Goal: Task Accomplishment & Management: Use online tool/utility

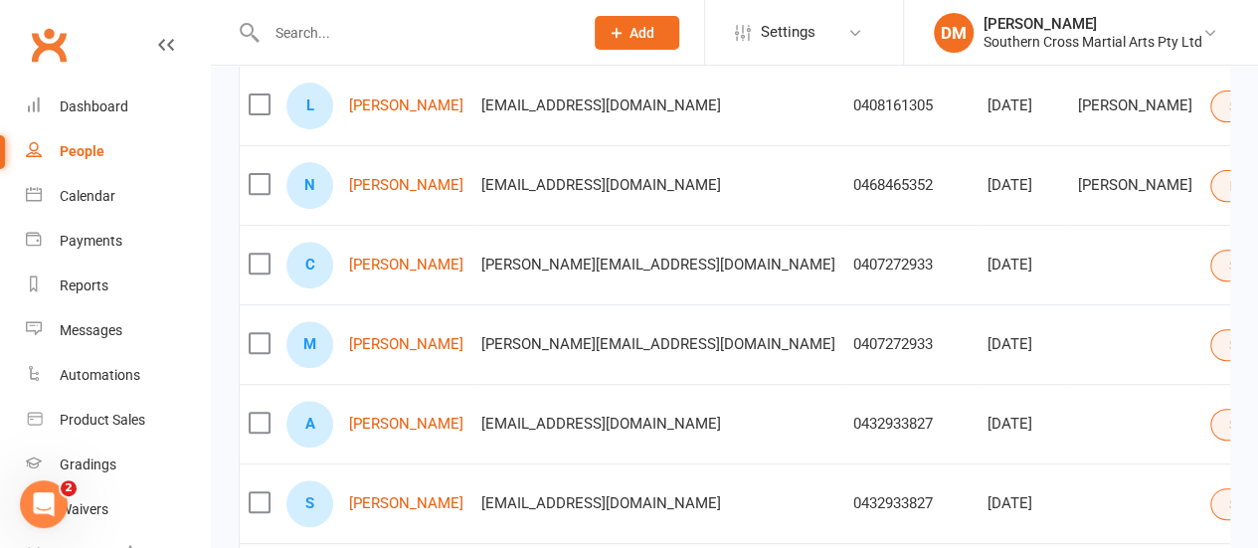
scroll to position [408, 0]
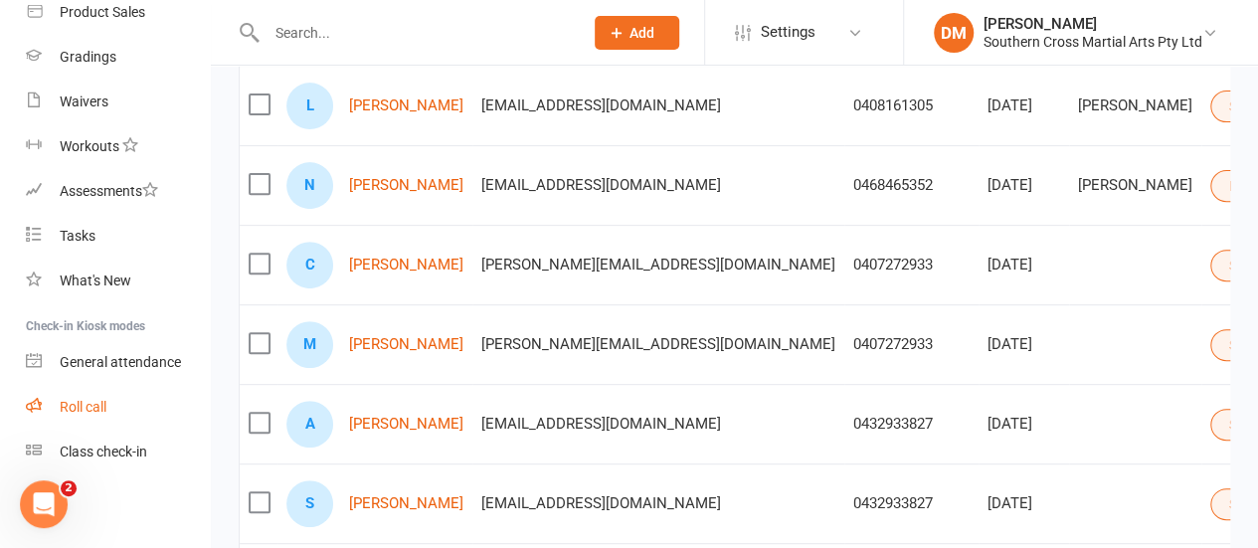
click at [72, 399] on div "Roll call" at bounding box center [83, 407] width 47 height 16
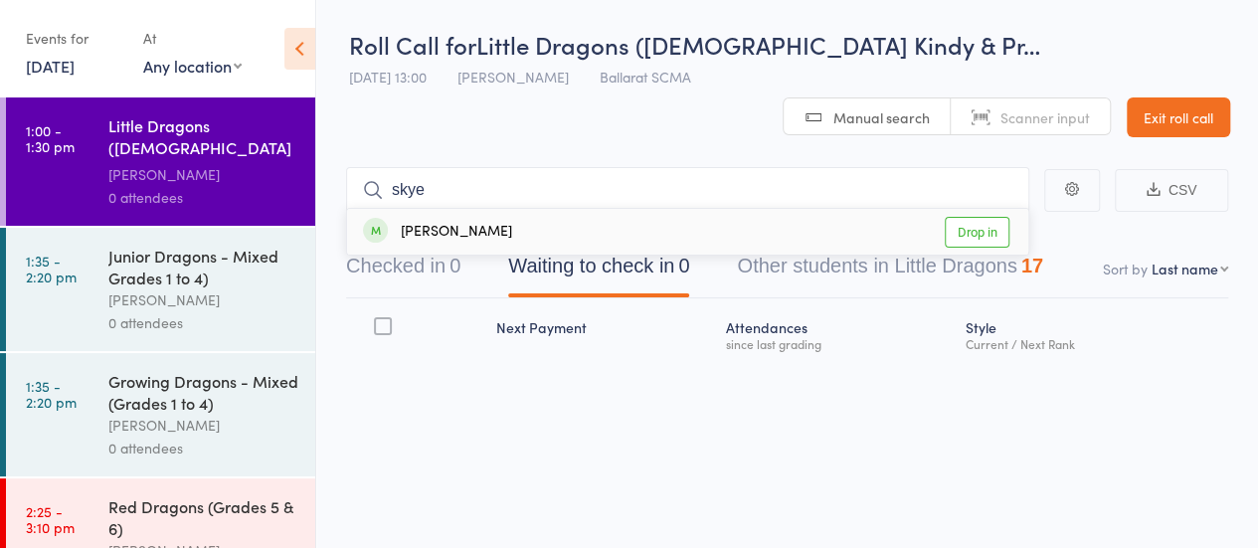
type input "skye"
click at [964, 233] on link "Drop in" at bounding box center [977, 232] width 65 height 31
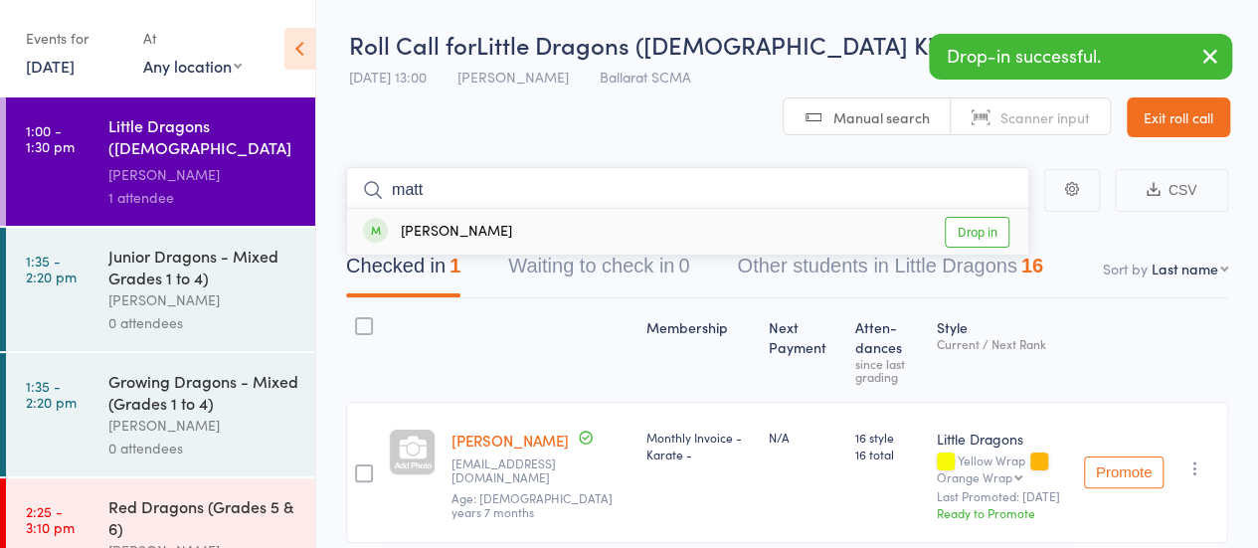
type input "matt"
click at [988, 234] on link "Drop in" at bounding box center [977, 232] width 65 height 31
type input "[PERSON_NAME]"
click at [959, 221] on link "Drop in" at bounding box center [977, 232] width 65 height 31
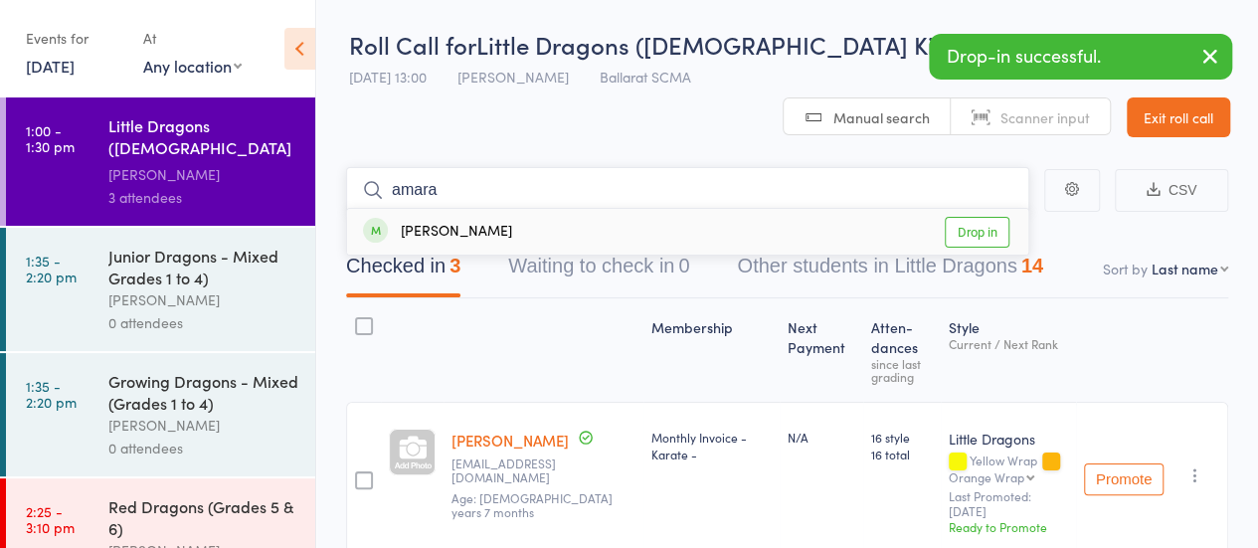
type input "amara"
click at [988, 230] on link "Drop in" at bounding box center [977, 232] width 65 height 31
type input "[PERSON_NAME]"
click at [971, 242] on link "Drop in" at bounding box center [977, 232] width 65 height 31
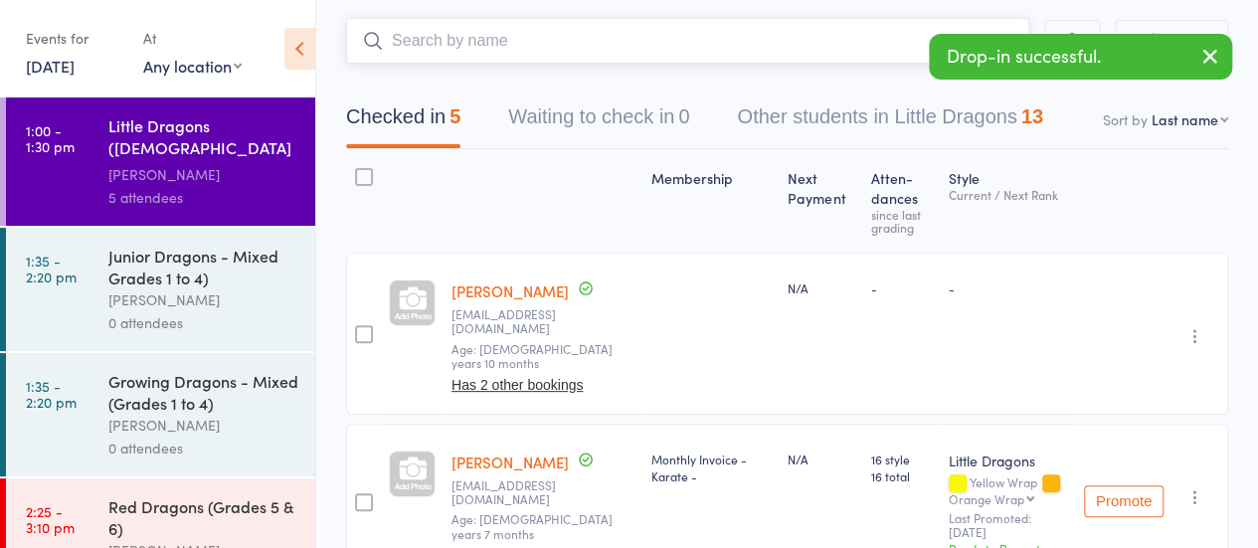
scroll to position [150, 0]
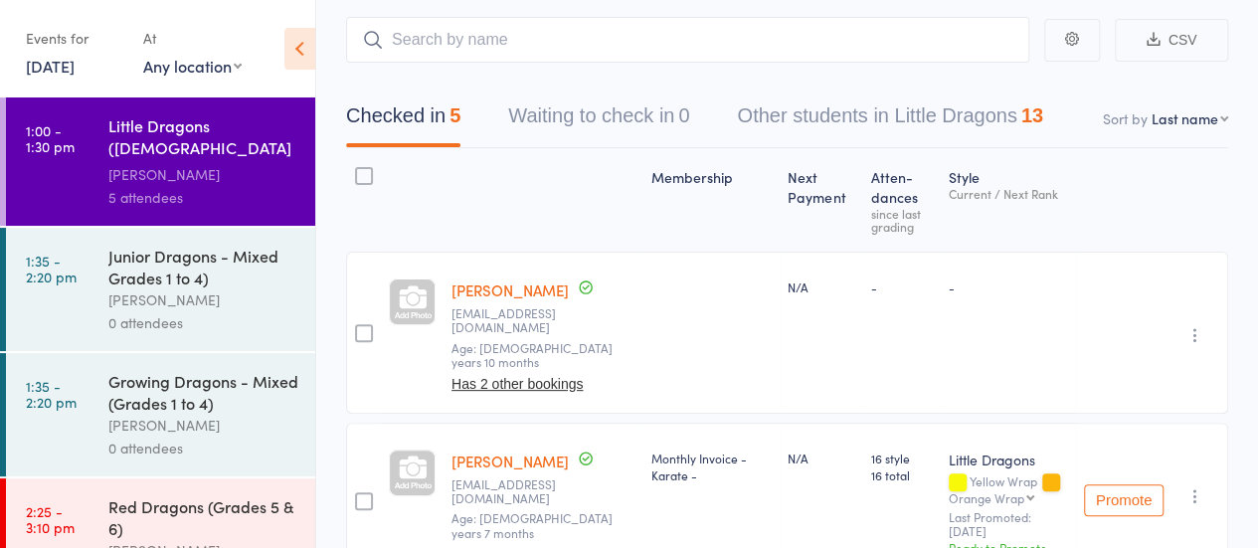
click at [665, 337] on div at bounding box center [710, 333] width 137 height 162
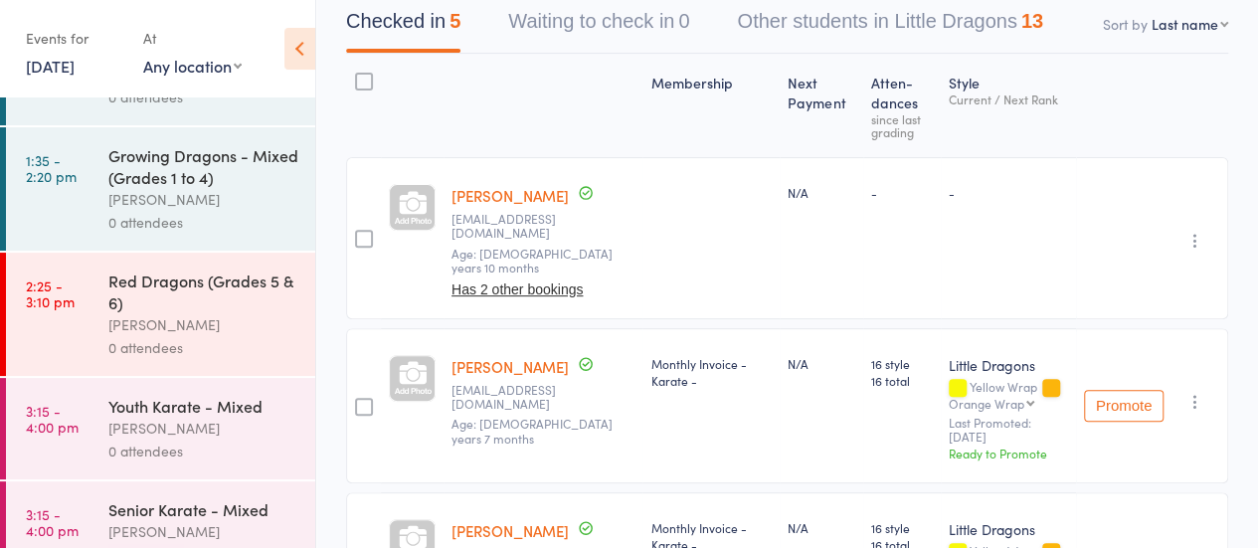
scroll to position [257, 0]
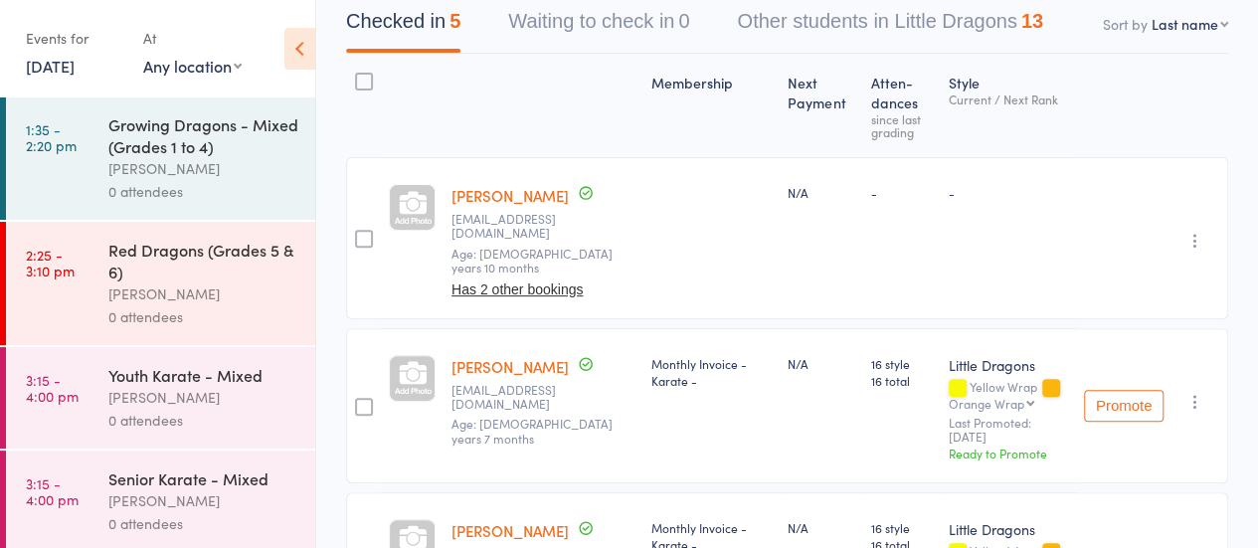
click at [215, 409] on div "0 attendees" at bounding box center [203, 420] width 190 height 23
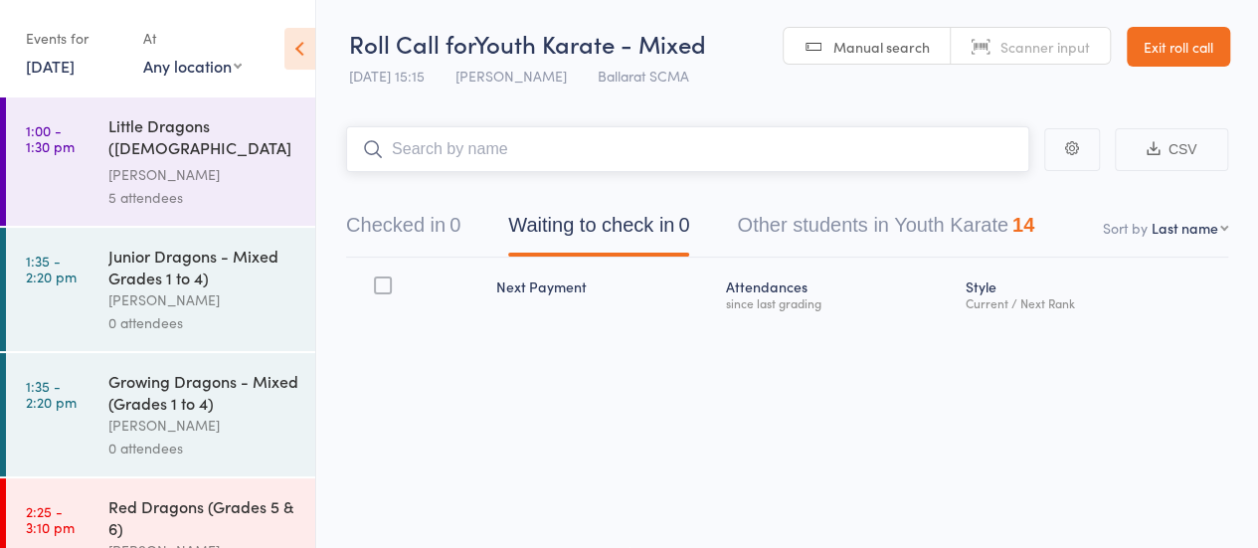
scroll to position [1, 0]
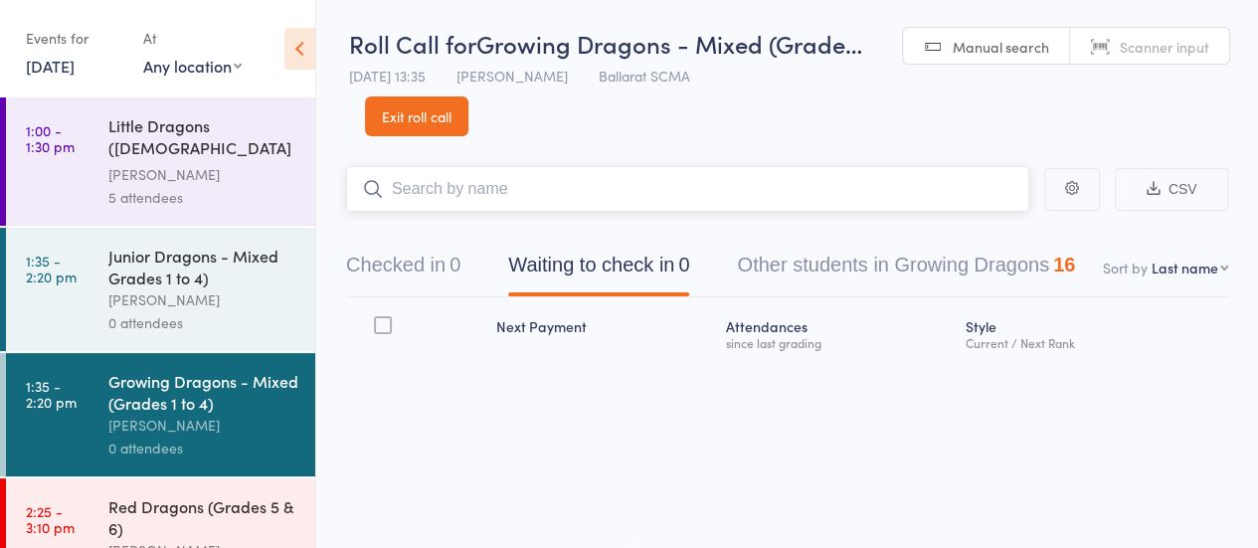
click at [722, 196] on input "search" at bounding box center [687, 189] width 683 height 46
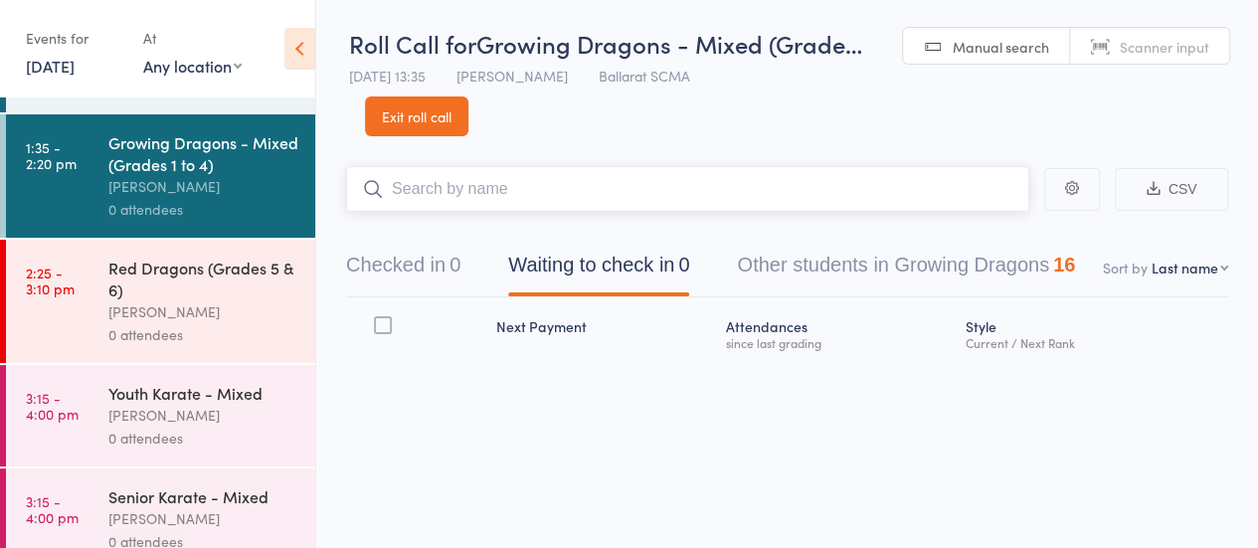
scroll to position [257, 0]
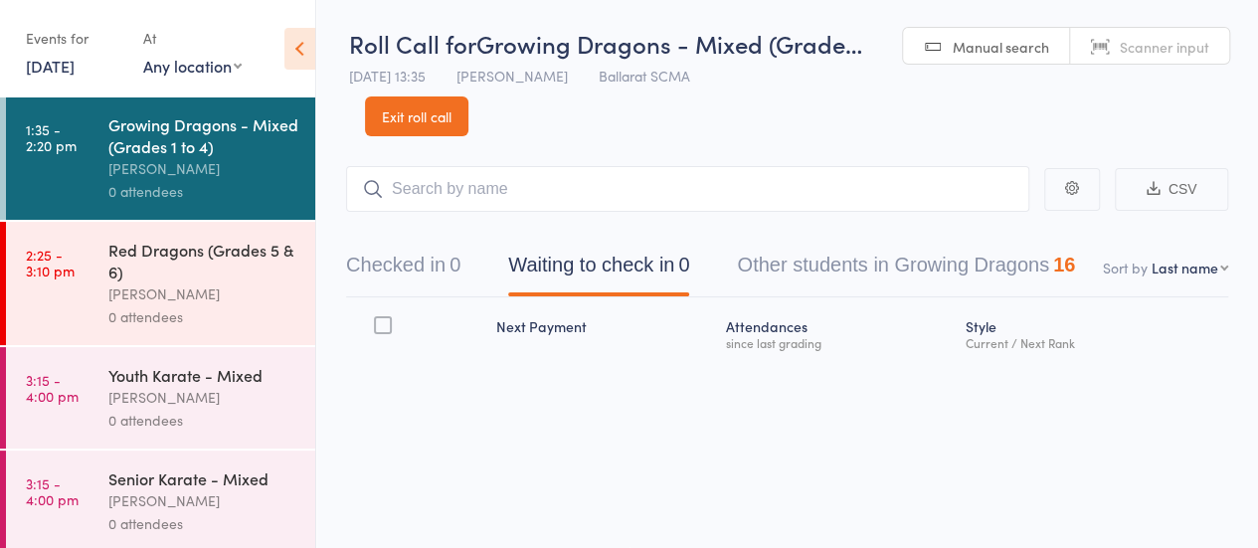
click at [153, 390] on div "[PERSON_NAME]" at bounding box center [203, 397] width 190 height 23
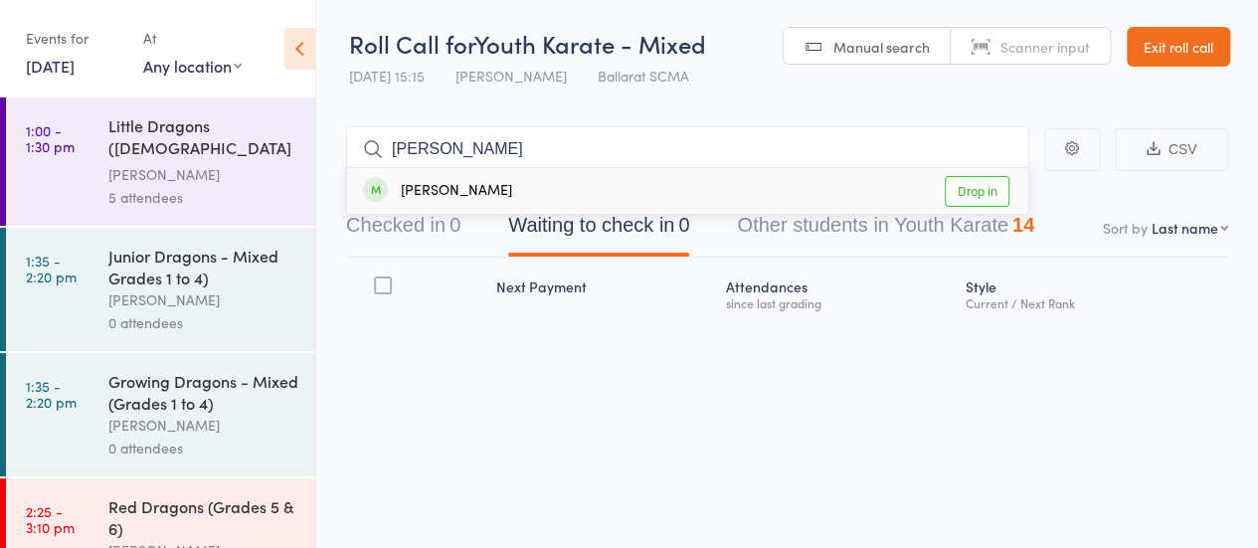
type input "[PERSON_NAME]"
click at [984, 184] on link "Drop in" at bounding box center [977, 191] width 65 height 31
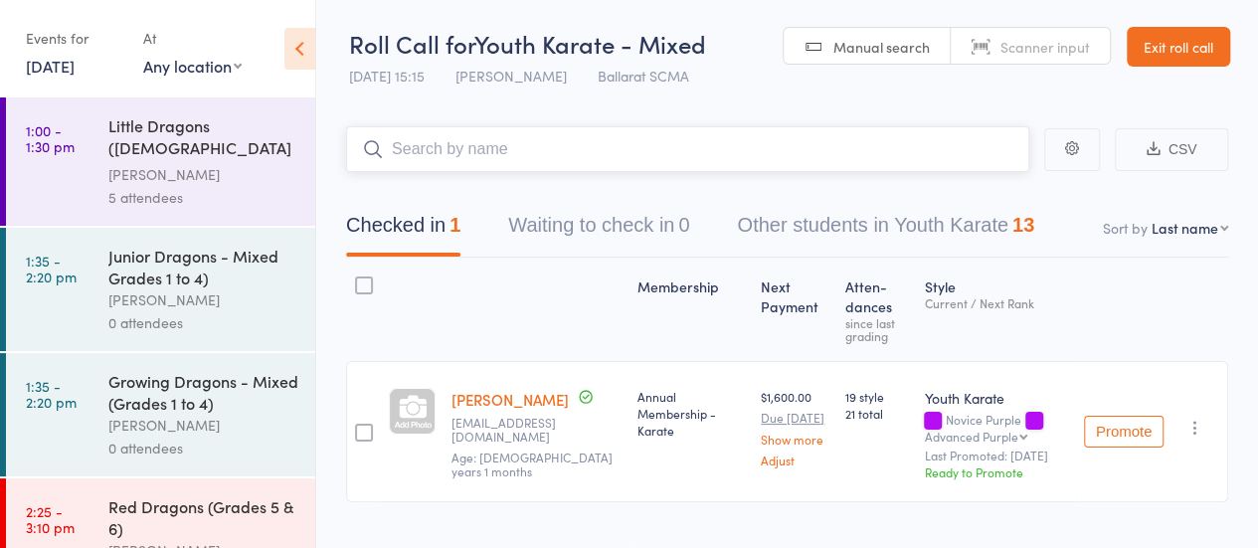
scroll to position [257, 0]
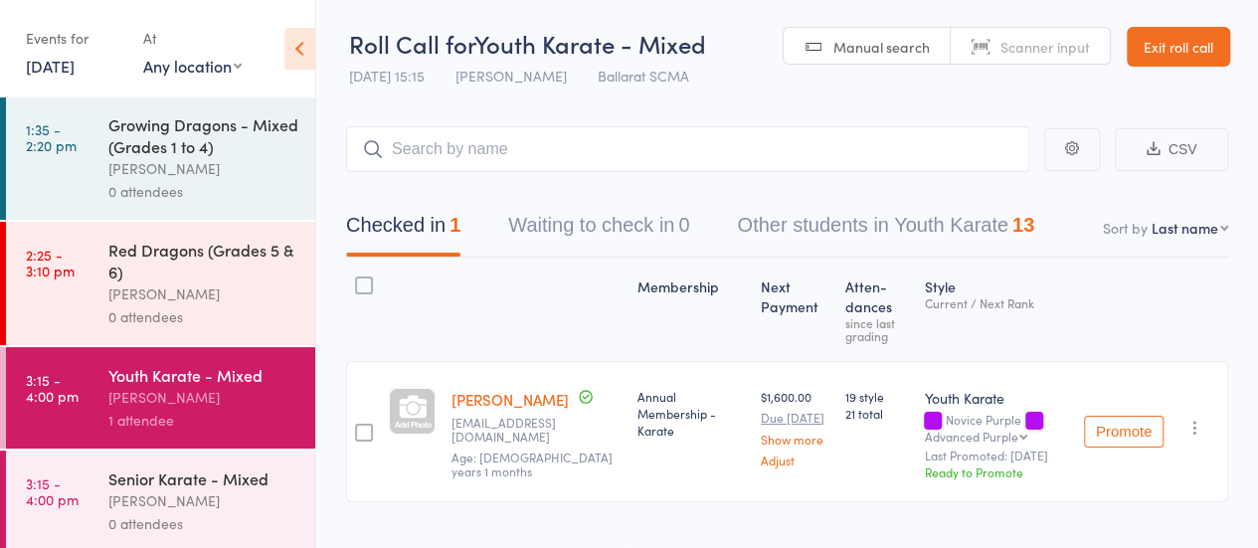
click at [187, 164] on div "[PERSON_NAME]" at bounding box center [203, 168] width 190 height 23
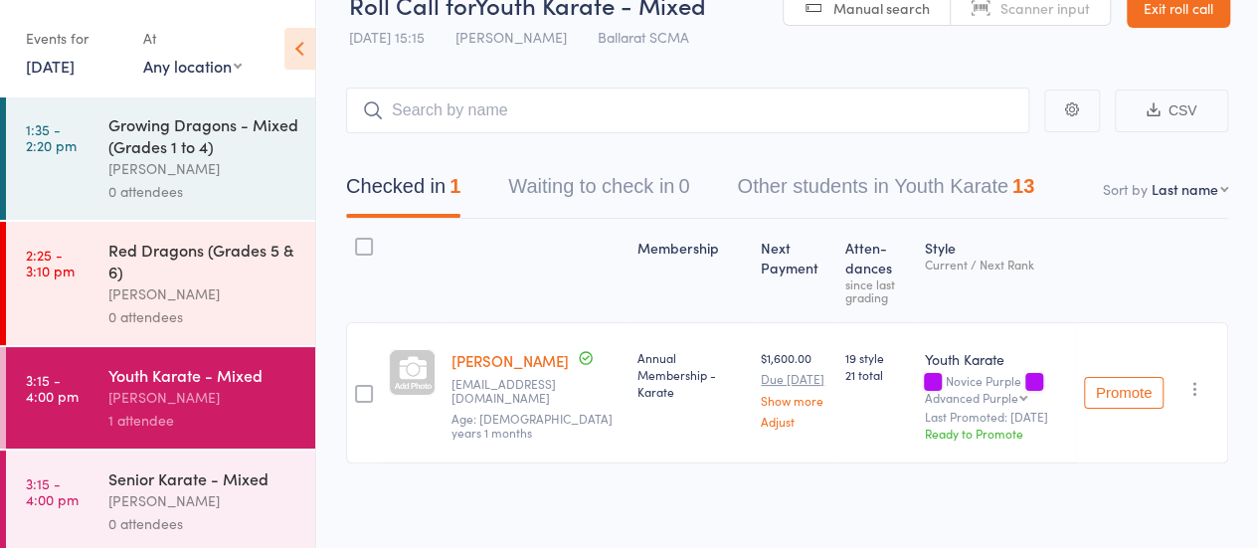
scroll to position [86, 0]
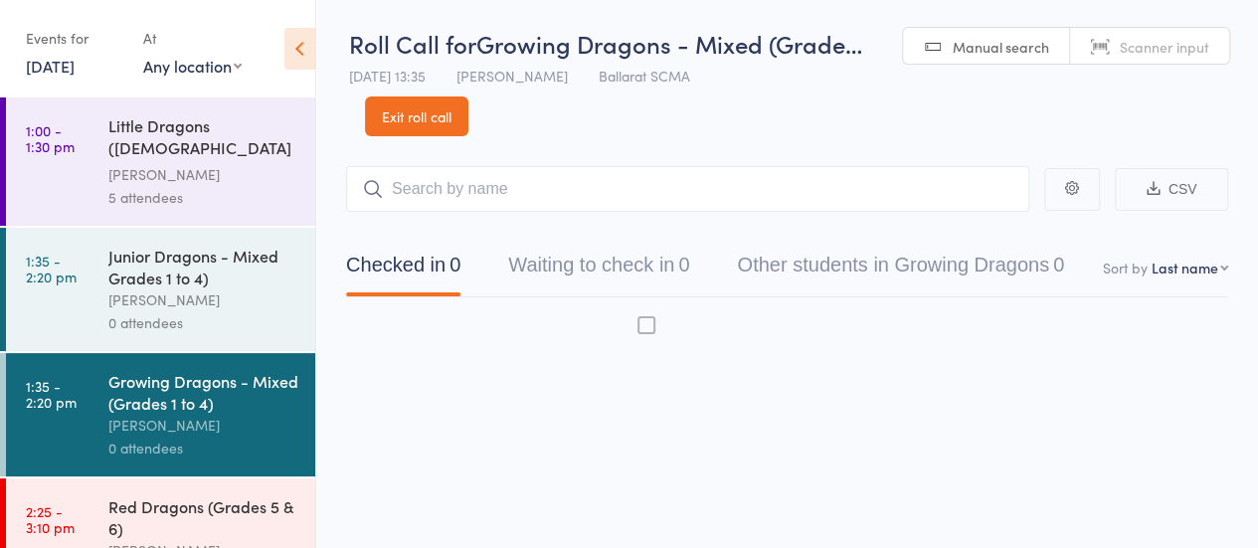
scroll to position [1, 0]
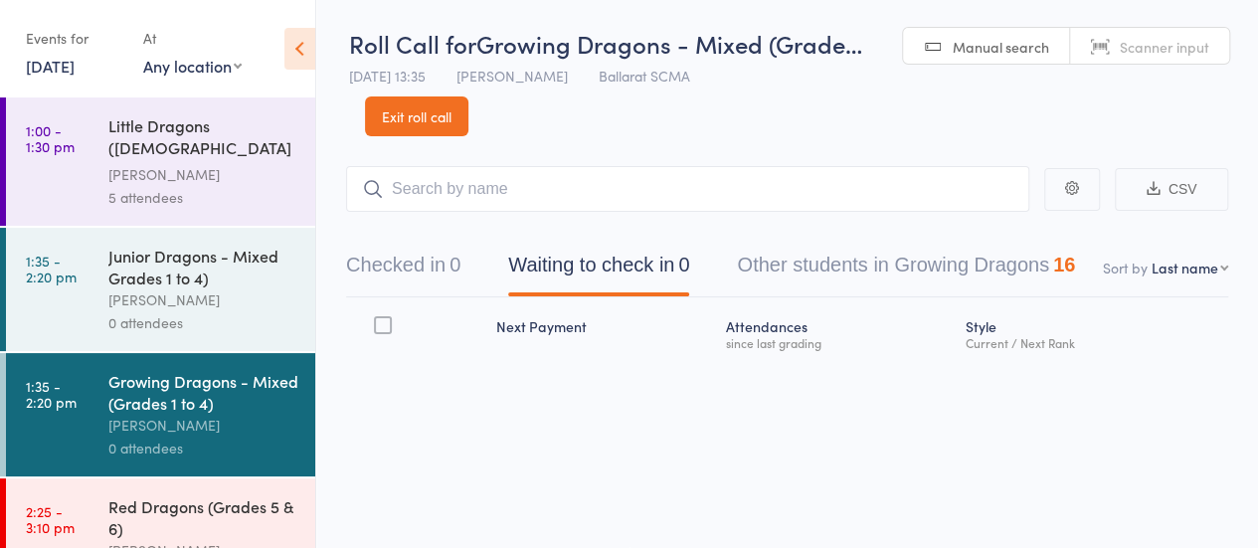
click at [425, 190] on input "search" at bounding box center [687, 189] width 683 height 46
type input "alyv"
click at [988, 226] on link "Drop in" at bounding box center [977, 231] width 65 height 31
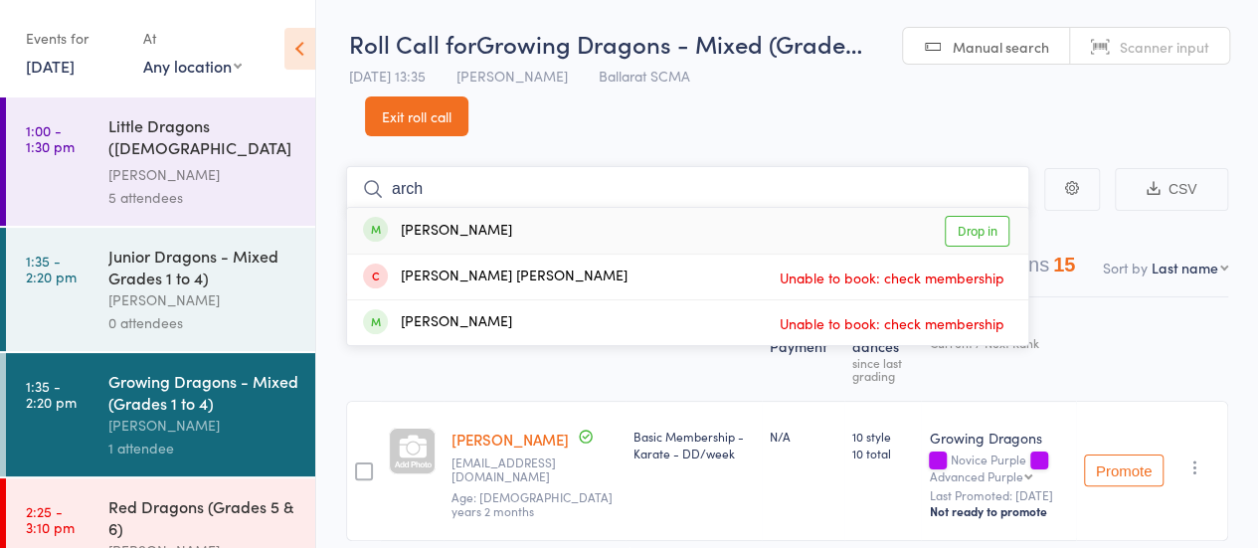
type input "arch"
click at [971, 228] on link "Drop in" at bounding box center [977, 231] width 65 height 31
